Goal: Information Seeking & Learning: Learn about a topic

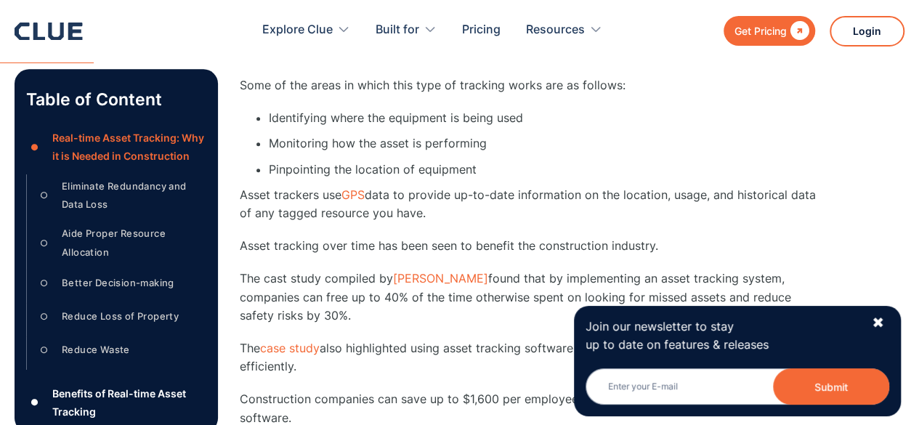
scroll to position [727, 0]
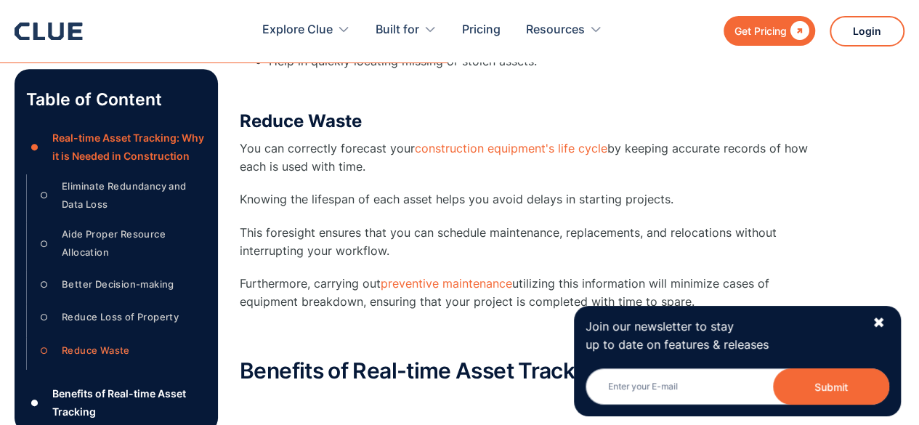
scroll to position [3375, 0]
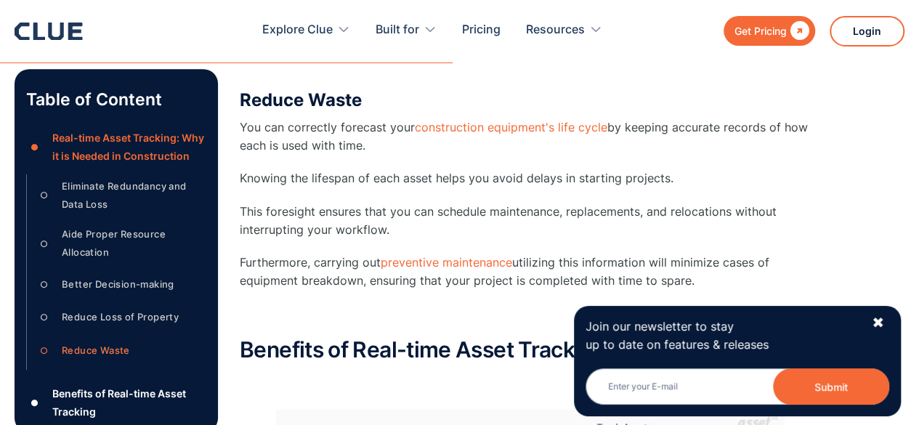
drag, startPoint x: 926, startPoint y: 91, endPoint x: 929, endPoint y: 179, distance: 88.0
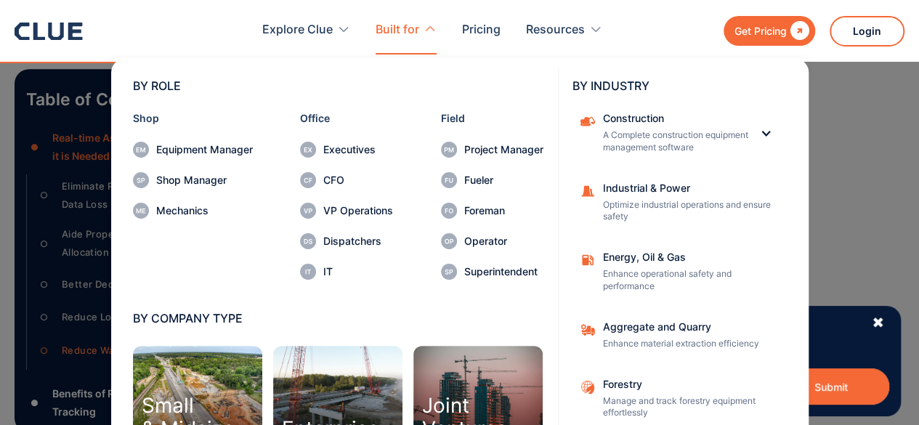
click at [842, 140] on div "BY ROLE Shop Equipment Manager Shop Manager Mechanics Office Executives CFO VP …" at bounding box center [459, 261] width 777 height 415
